Goal: Find contact information: Find contact information

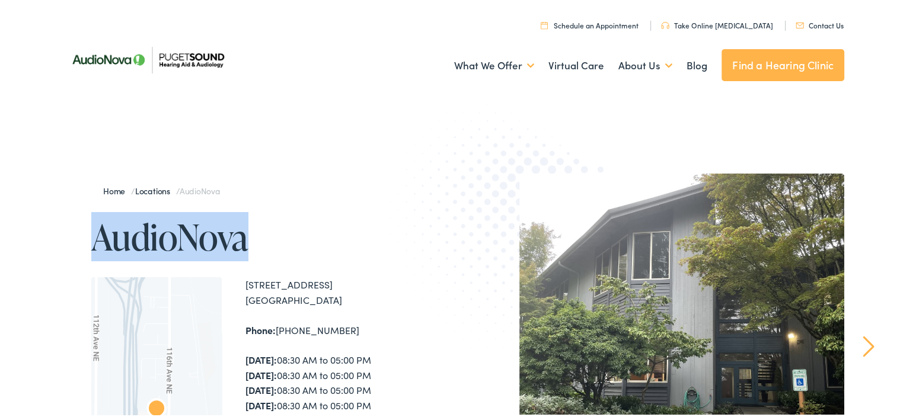
drag, startPoint x: 92, startPoint y: 231, endPoint x: 258, endPoint y: 254, distance: 167.5
click at [258, 254] on h1 "AudioNova" at bounding box center [271, 235] width 361 height 39
drag, startPoint x: 258, startPoint y: 254, endPoint x: 206, endPoint y: 236, distance: 54.9
copy h1 "AudioNova"
drag, startPoint x: 242, startPoint y: 282, endPoint x: 339, endPoint y: 301, distance: 99.0
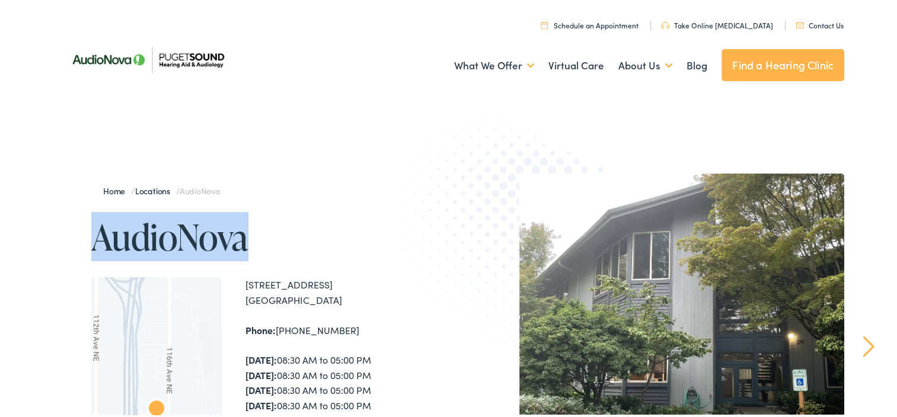
click at [339, 301] on div "[STREET_ADDRESS]" at bounding box center [348, 291] width 207 height 30
drag, startPoint x: 339, startPoint y: 301, endPoint x: 301, endPoint y: 287, distance: 40.5
copy div "[STREET_ADDRESS]"
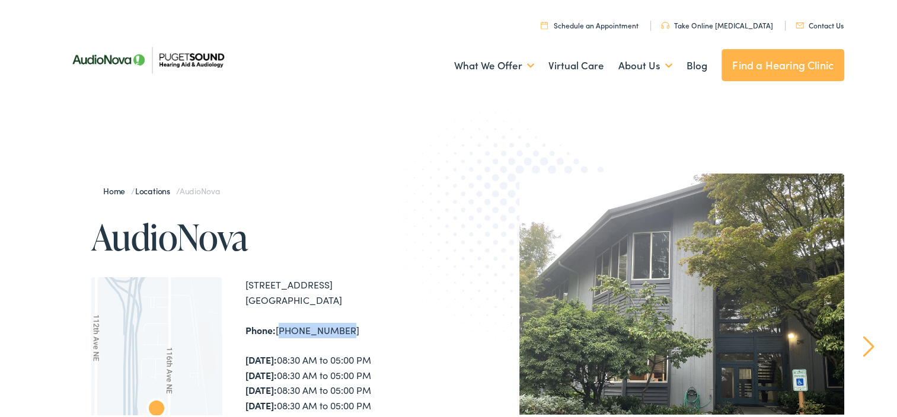
drag, startPoint x: 274, startPoint y: 329, endPoint x: 340, endPoint y: 325, distance: 65.4
click at [340, 325] on div "Phone: [PHONE_NUMBER]" at bounding box center [348, 328] width 207 height 15
drag, startPoint x: 340, startPoint y: 325, endPoint x: 301, endPoint y: 327, distance: 38.6
click at [301, 327] on div "Phone: [PHONE_NUMBER]" at bounding box center [348, 328] width 207 height 15
drag, startPoint x: 242, startPoint y: 327, endPoint x: 351, endPoint y: 329, distance: 109.1
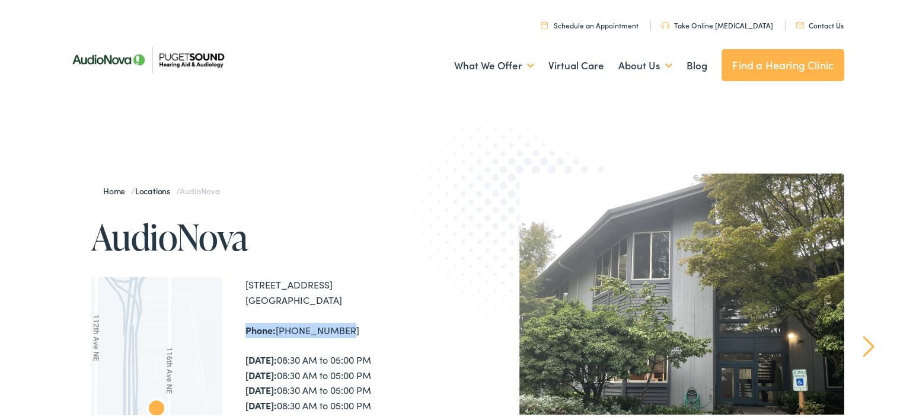
click at [351, 329] on div "Phone: [PHONE_NUMBER]" at bounding box center [348, 328] width 207 height 15
drag, startPoint x: 351, startPoint y: 329, endPoint x: 287, endPoint y: 328, distance: 63.4
copy div "Phone: [PHONE_NUMBER]"
